Goal: Task Accomplishment & Management: Complete application form

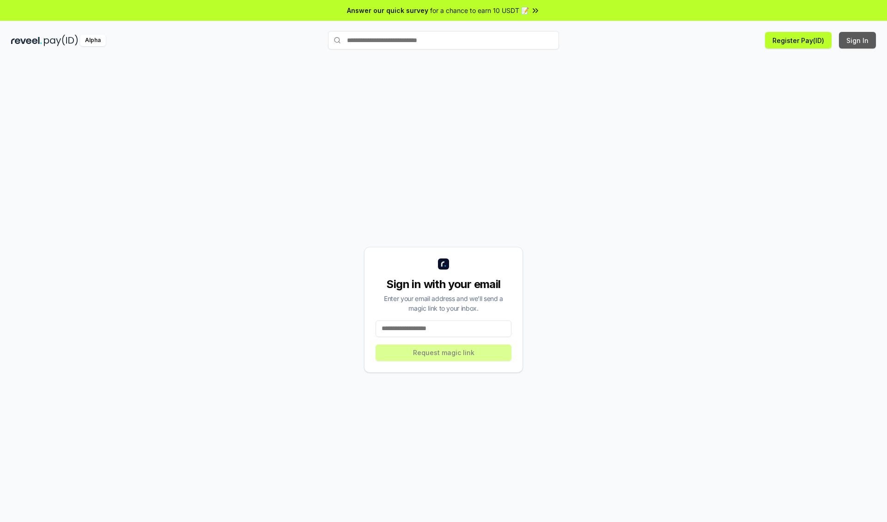
click at [858, 40] on button "Sign In" at bounding box center [857, 40] width 37 height 17
type input "**********"
click at [444, 352] on button "Request magic link" at bounding box center [444, 352] width 136 height 17
